Goal: Information Seeking & Learning: Learn about a topic

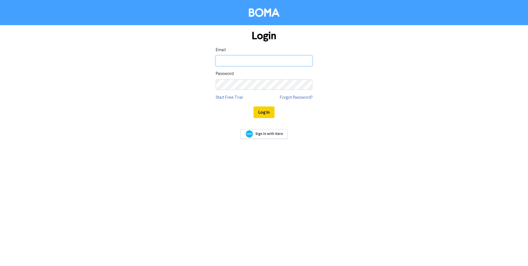
type input "[EMAIL_ADDRESS][DOMAIN_NAME]"
click at [261, 110] on button "Log In" at bounding box center [264, 112] width 21 height 12
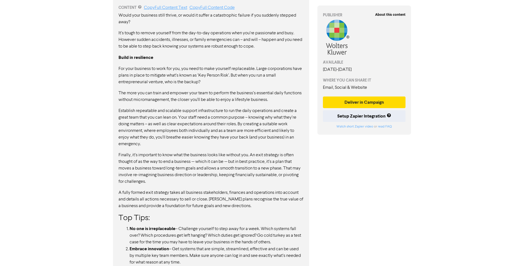
scroll to position [326, 0]
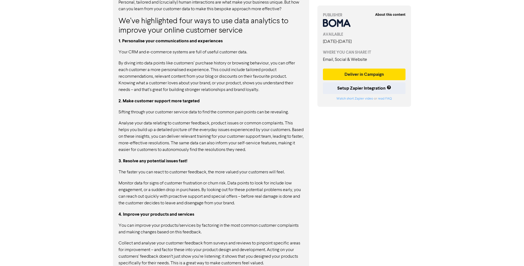
scroll to position [378, 0]
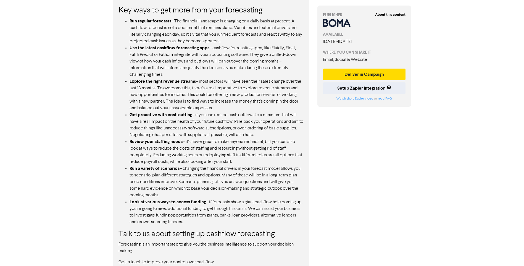
scroll to position [396, 0]
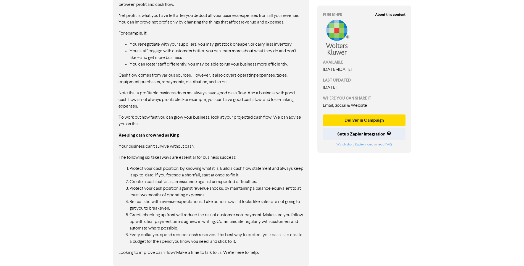
scroll to position [144, 0]
